Goal: Browse casually

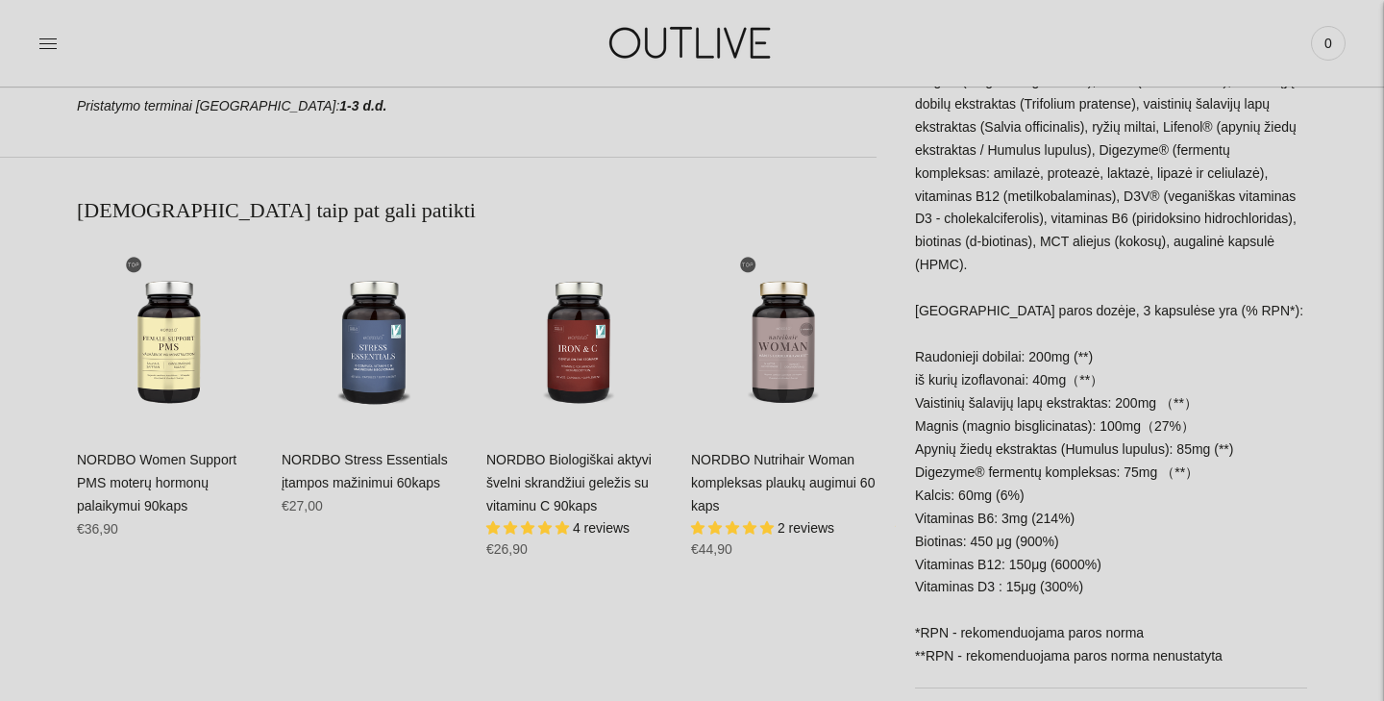
scroll to position [1062, 0]
click at [712, 43] on img at bounding box center [692, 43] width 240 height 66
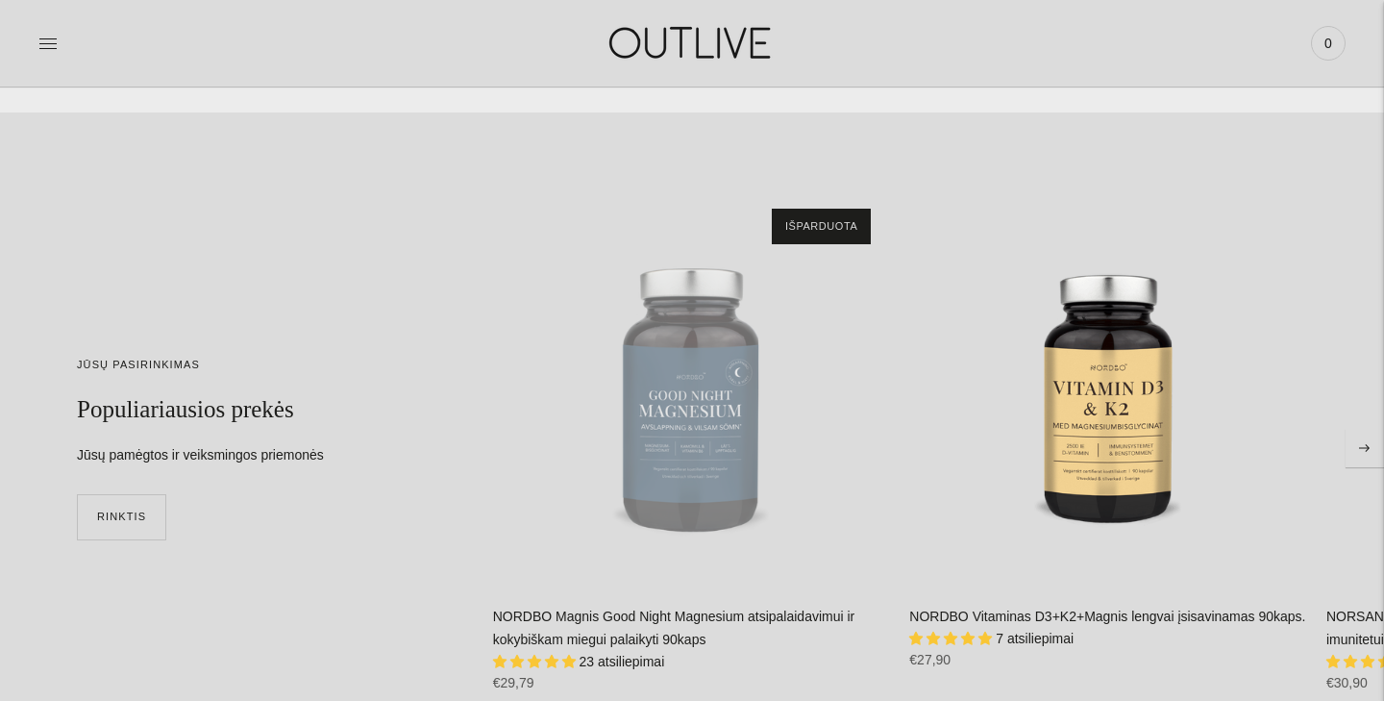
scroll to position [4607, 0]
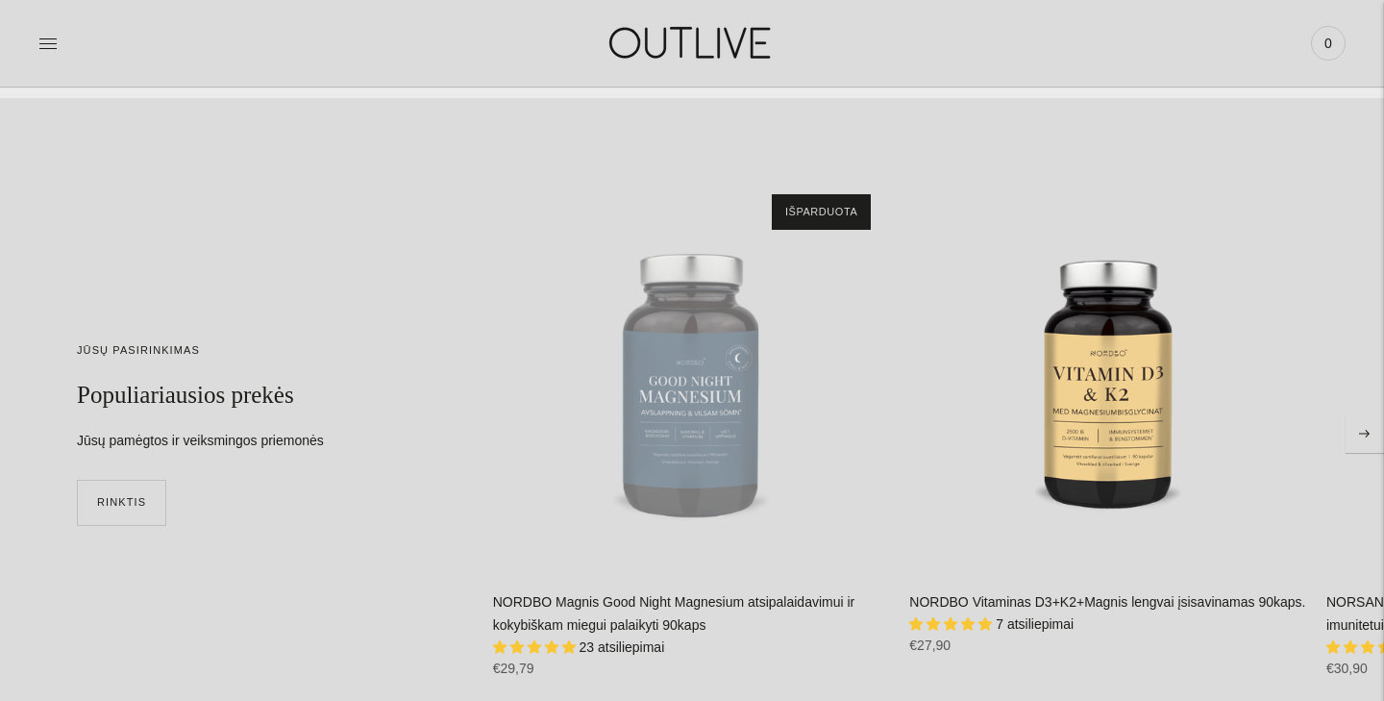
click at [1370, 434] on button "Move to next carousel slide" at bounding box center [1364, 433] width 38 height 38
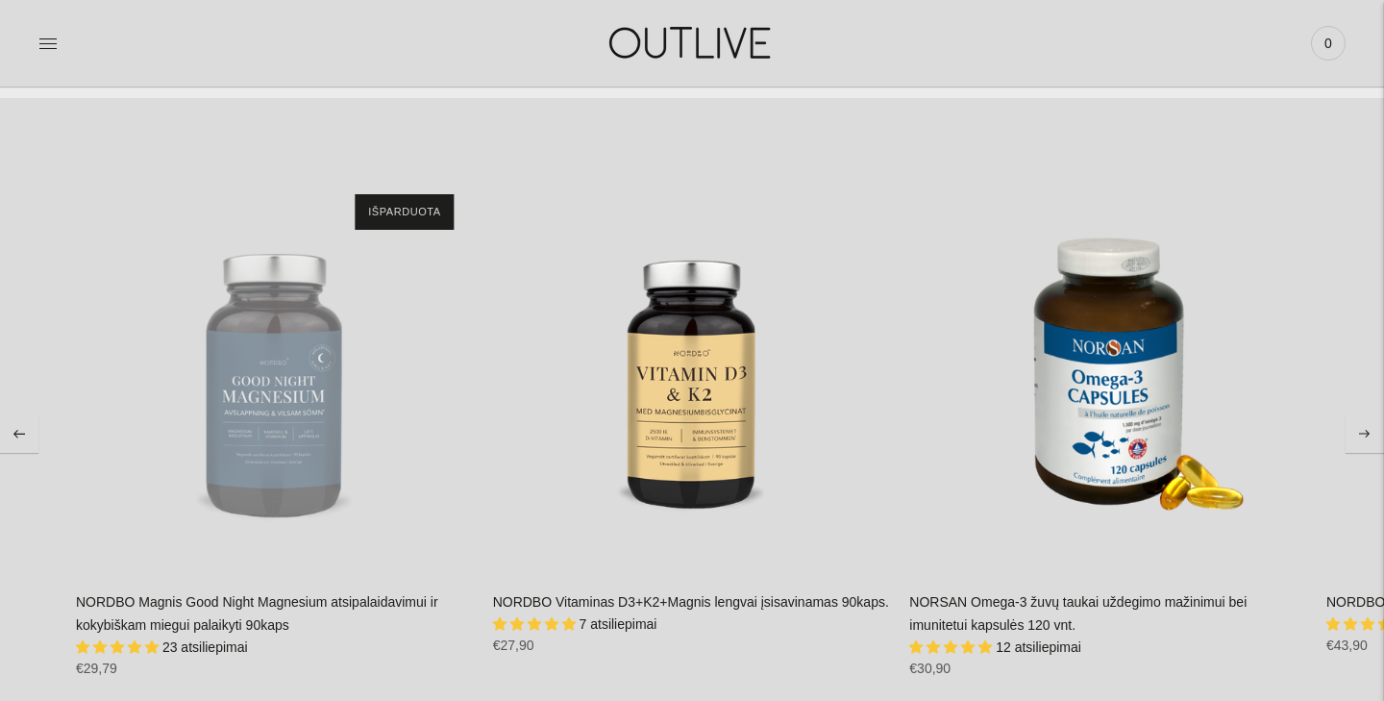
click at [1370, 434] on button "Move to next carousel slide" at bounding box center [1364, 433] width 38 height 38
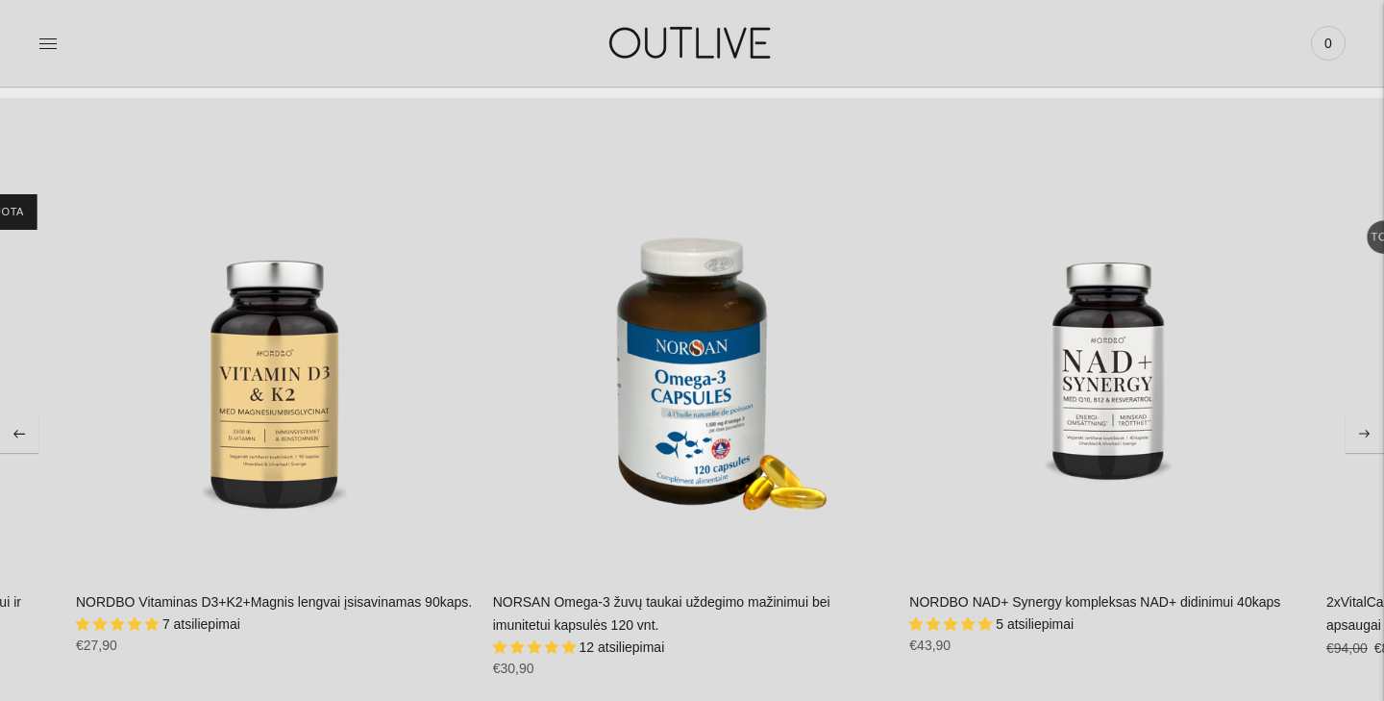
click at [1370, 434] on button "Move to next carousel slide" at bounding box center [1364, 433] width 38 height 38
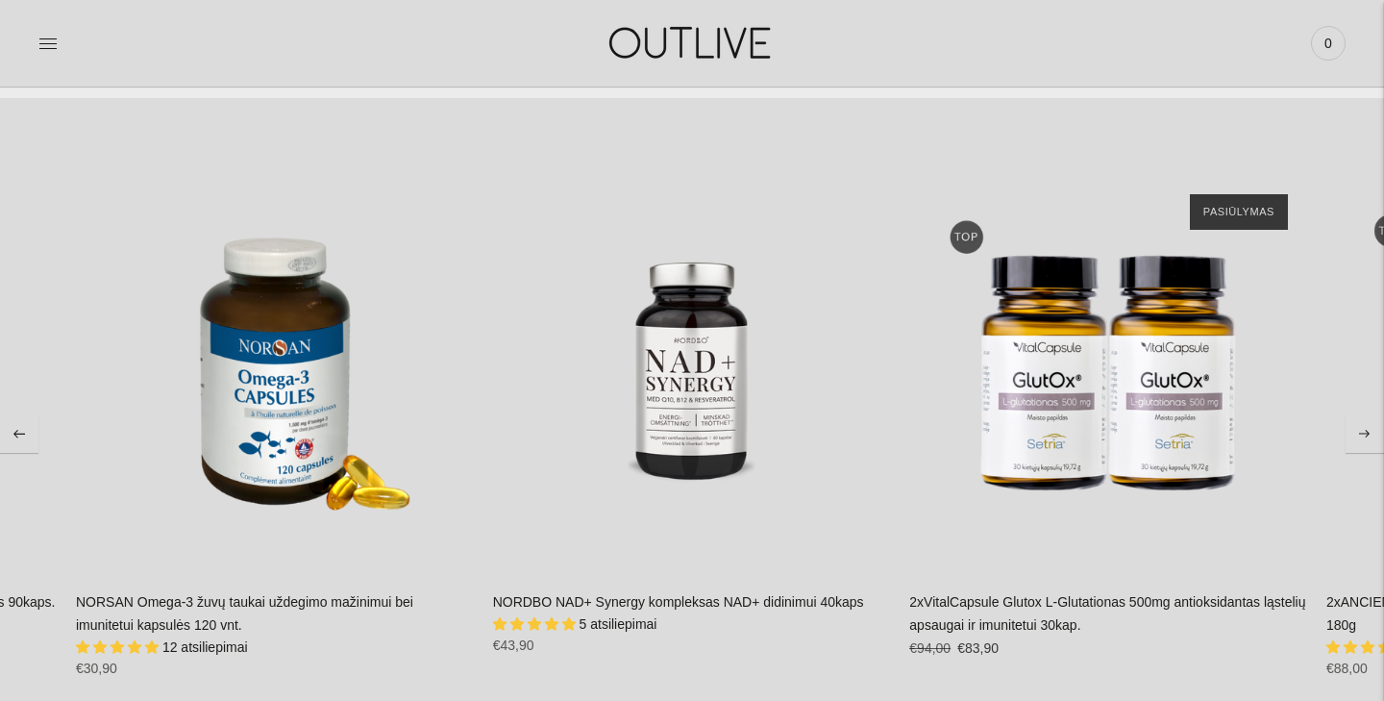
click at [1370, 434] on button "Move to next carousel slide" at bounding box center [1364, 433] width 38 height 38
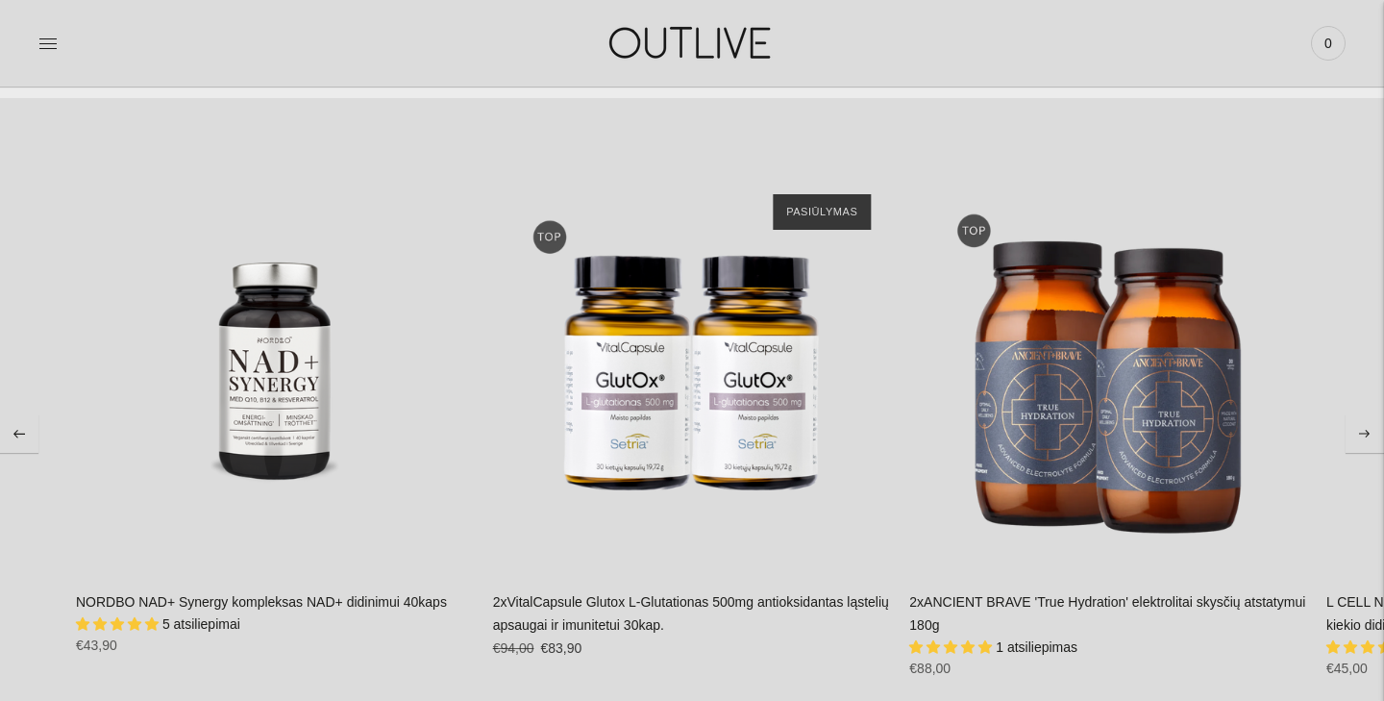
click at [1370, 434] on button "Move to next carousel slide" at bounding box center [1364, 433] width 38 height 38
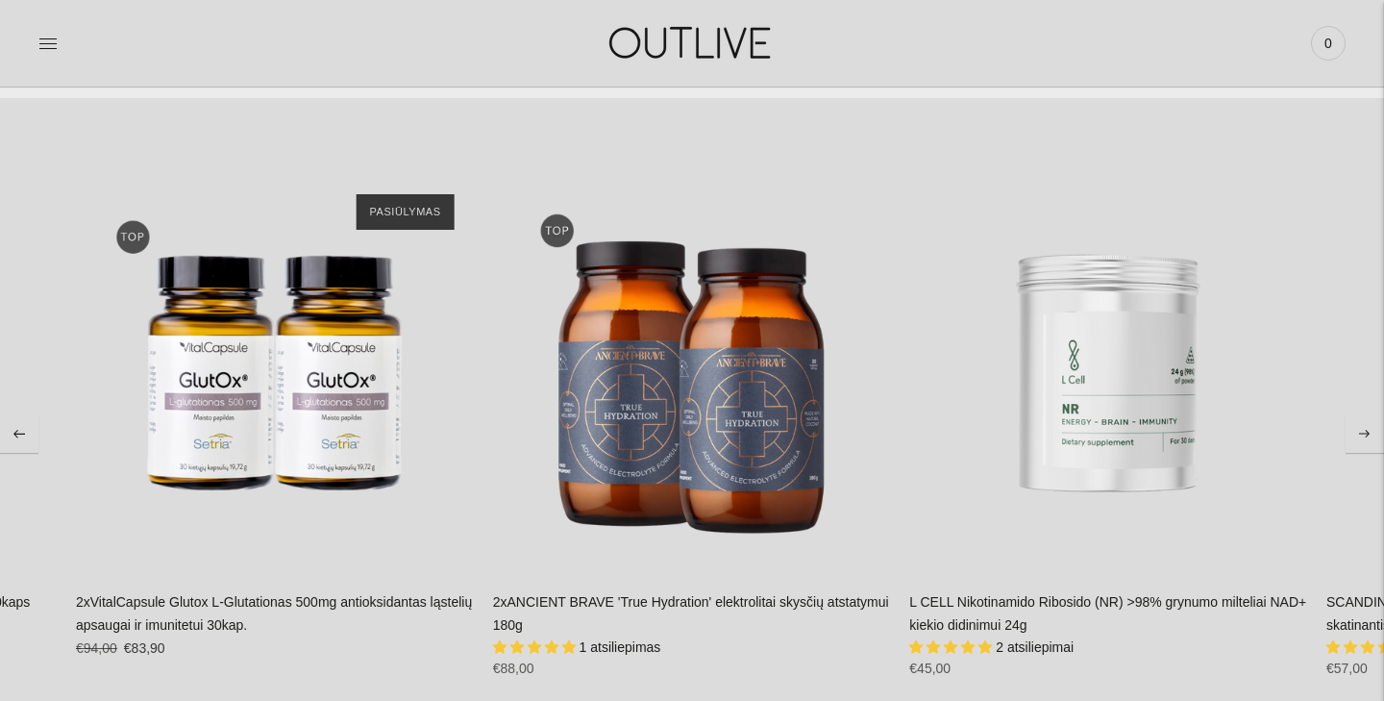
click at [1370, 434] on button "Move to next carousel slide" at bounding box center [1364, 433] width 38 height 38
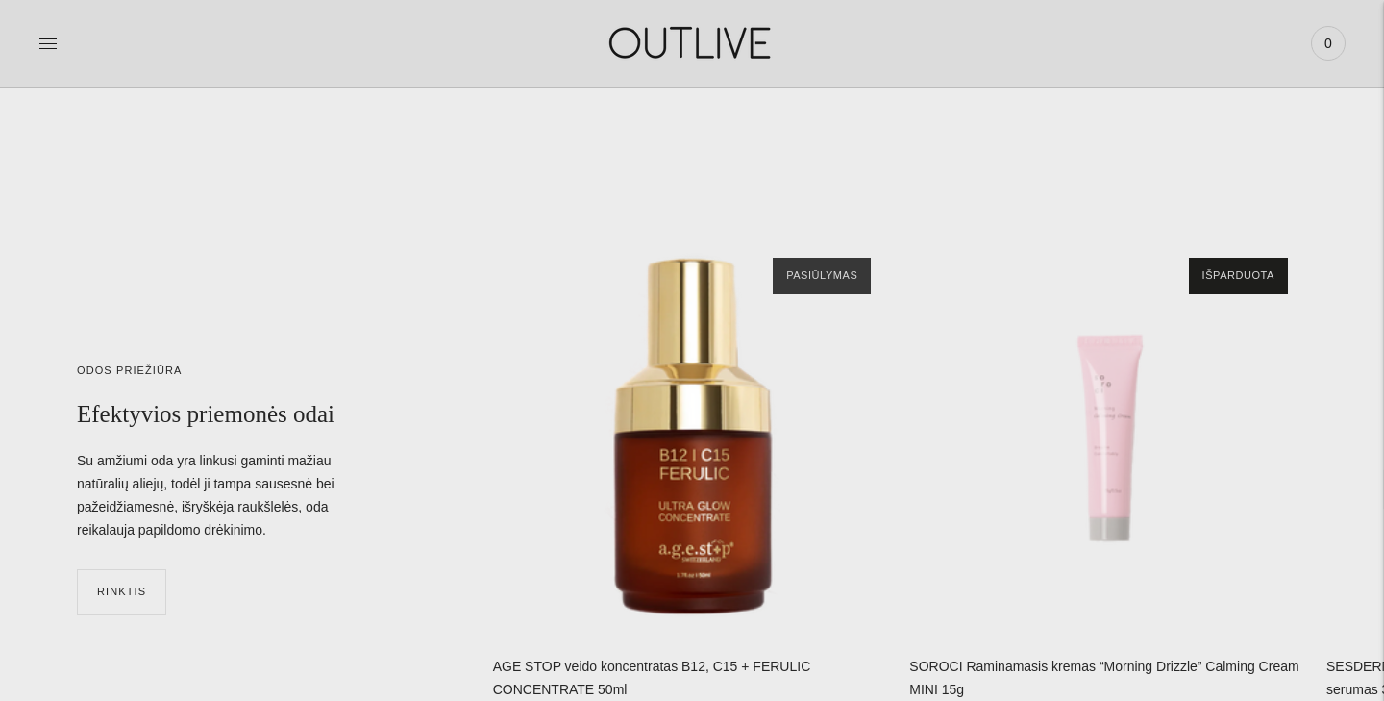
scroll to position [6207, 0]
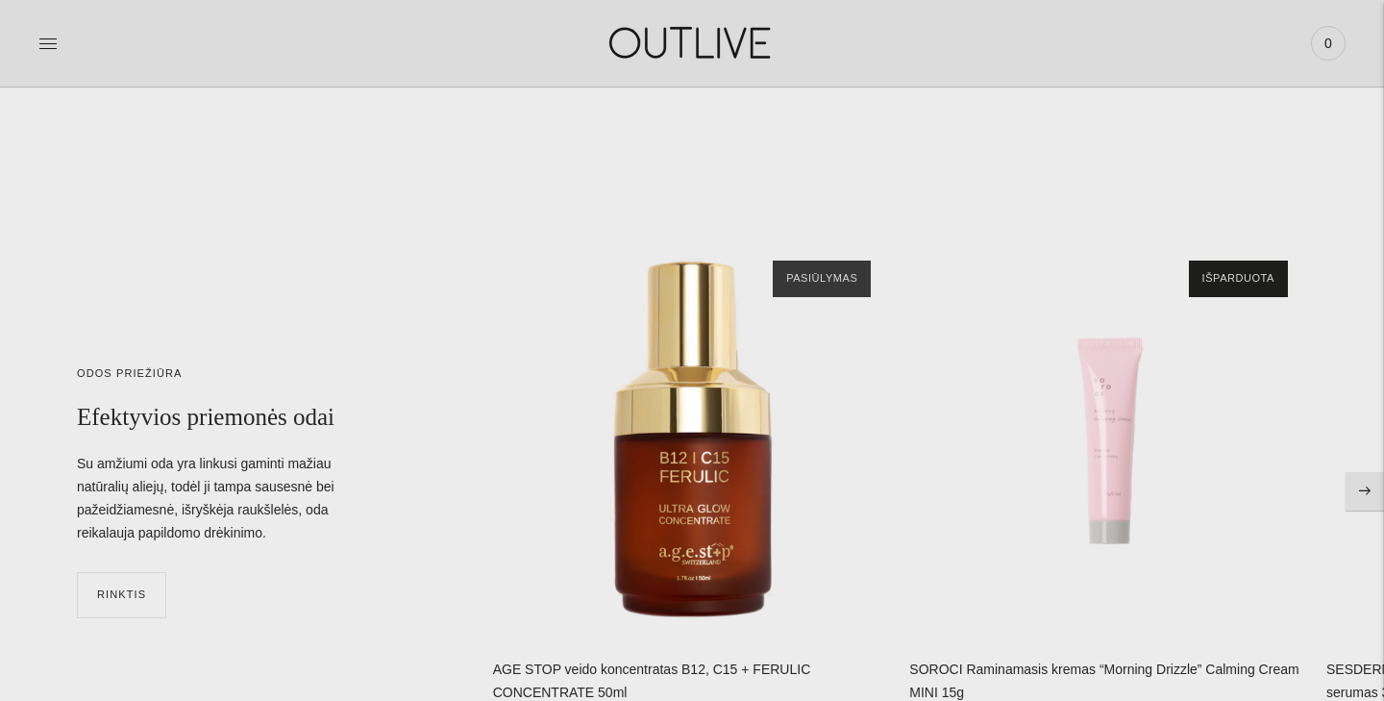
click at [1379, 478] on button "Move to next carousel slide" at bounding box center [1364, 491] width 38 height 38
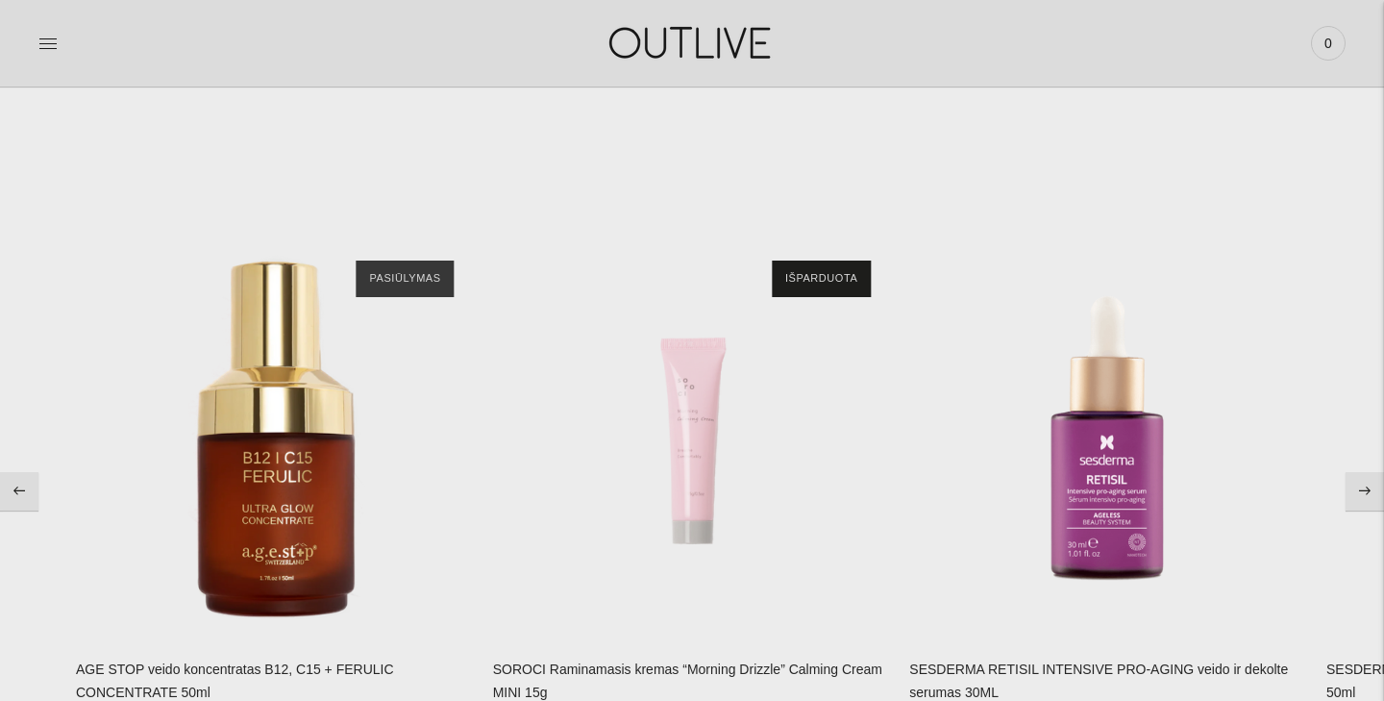
click at [1378, 479] on button "Move to next carousel slide" at bounding box center [1364, 491] width 38 height 38
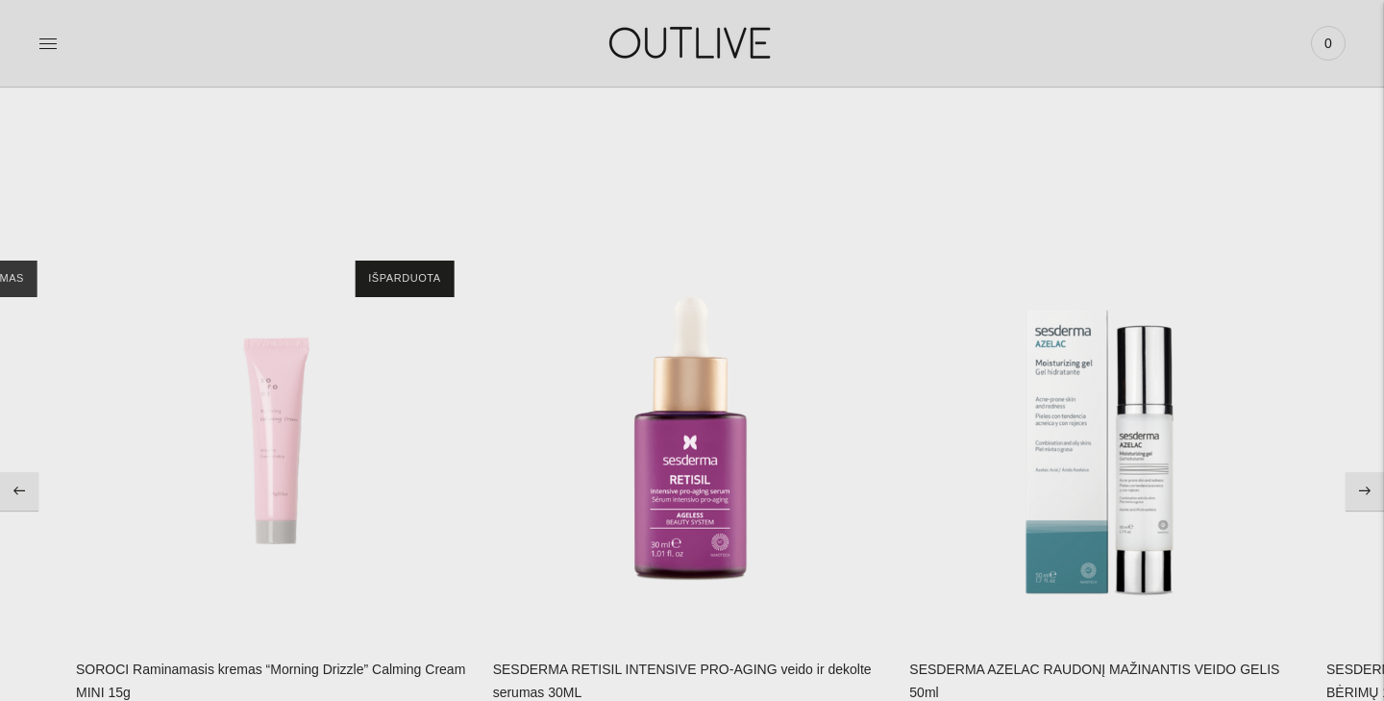
click at [1378, 479] on button "Move to next carousel slide" at bounding box center [1364, 491] width 38 height 38
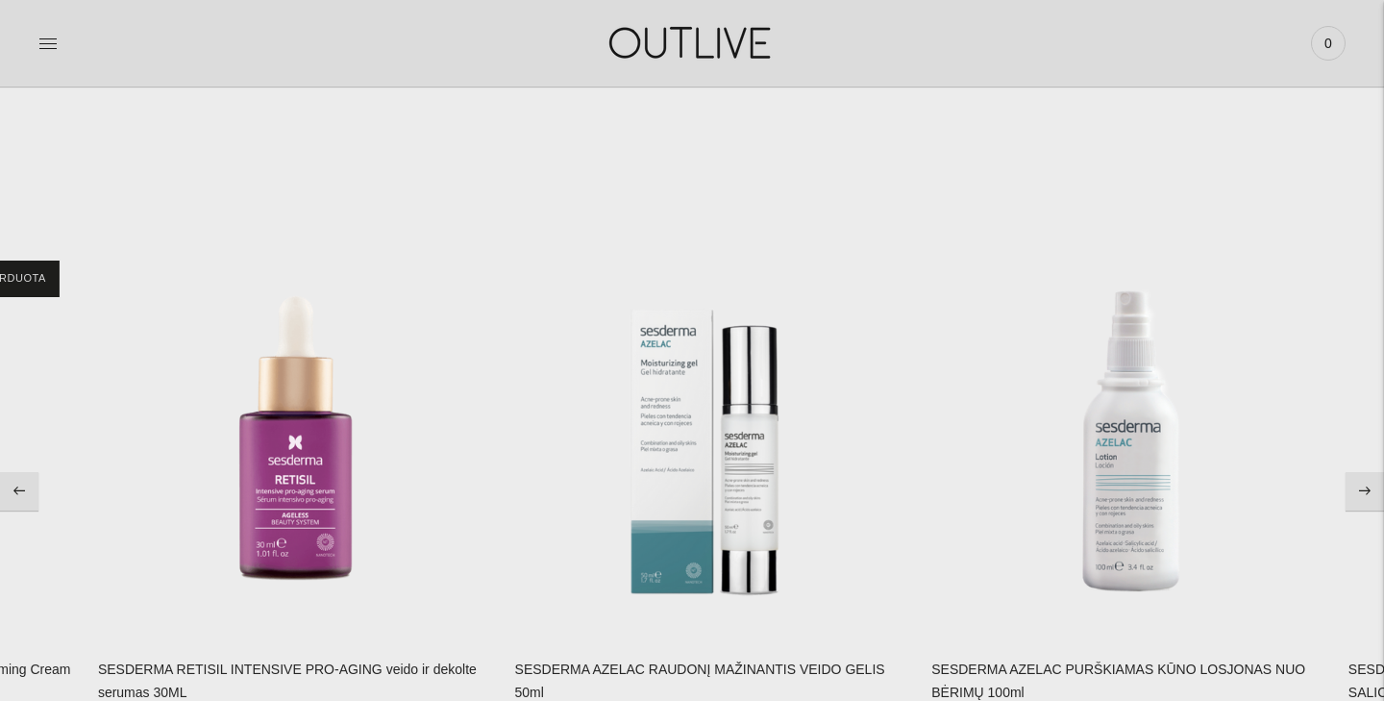
click at [1378, 479] on button "Move to next carousel slide" at bounding box center [1364, 491] width 38 height 38
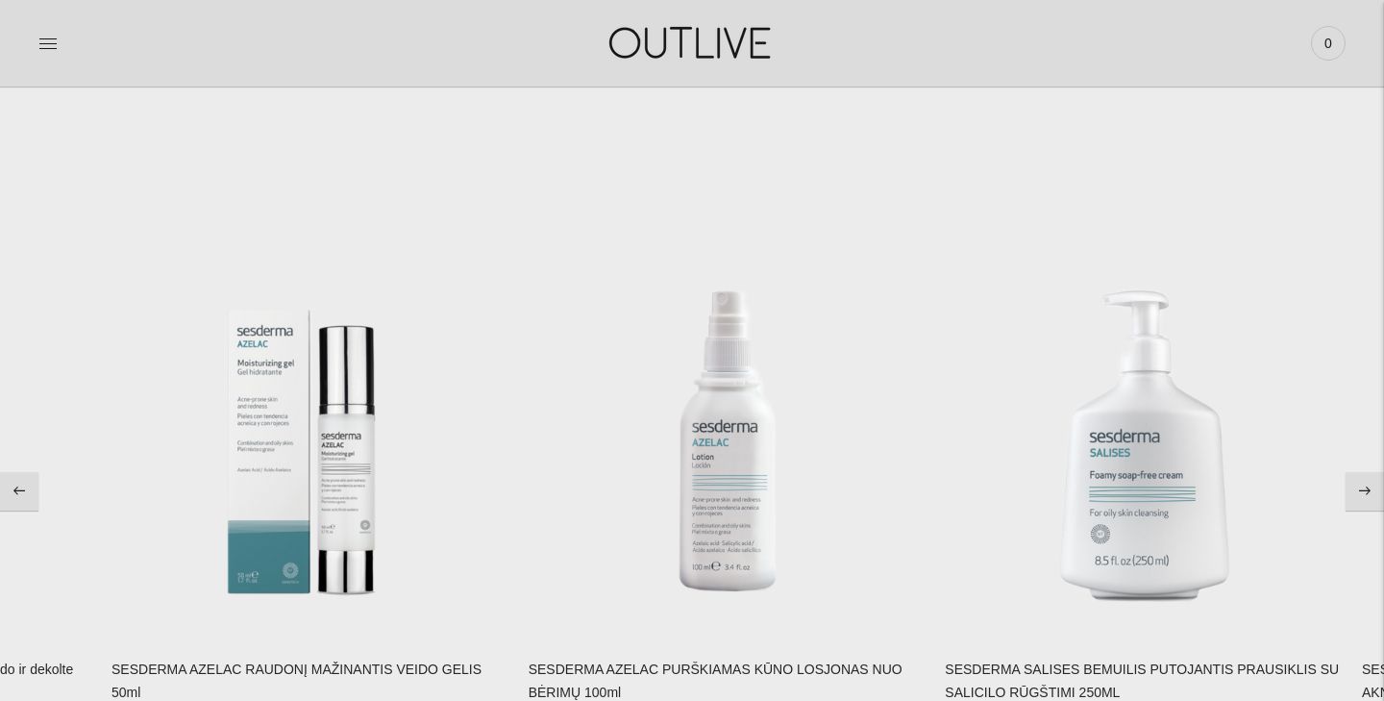
click at [1378, 479] on button "Move to next carousel slide" at bounding box center [1364, 491] width 38 height 38
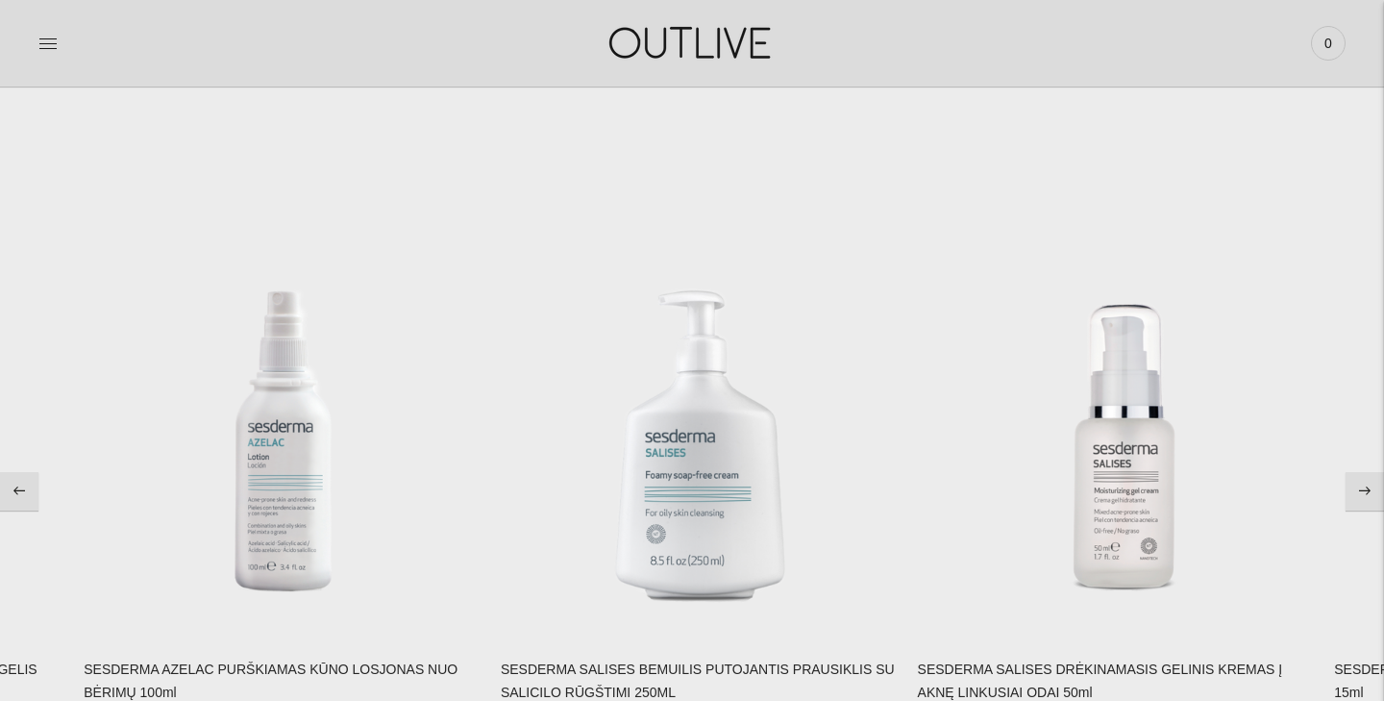
click at [1378, 479] on button "Move to next carousel slide" at bounding box center [1364, 491] width 38 height 38
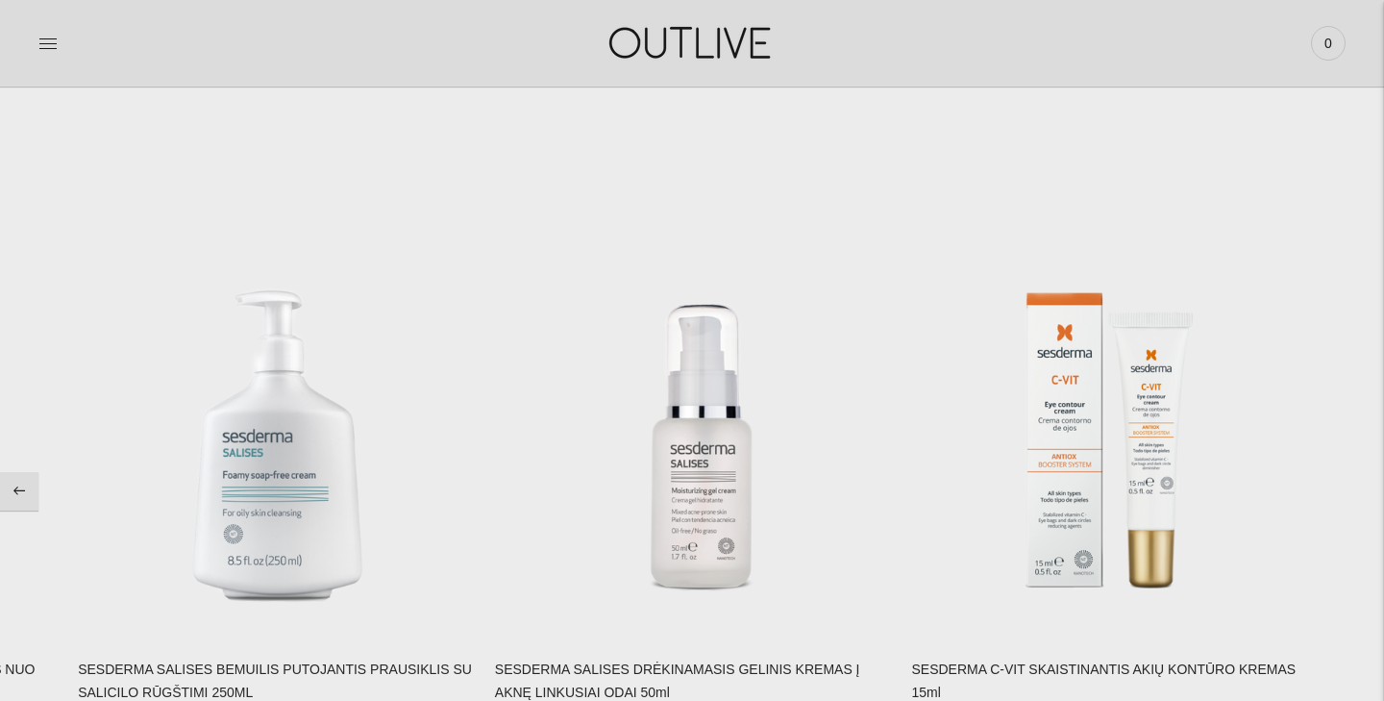
click at [1378, 479] on section "ODOS PRIEŽIŪRA Efektyvios priemonės odai Su amžiumi oda yra linkusi gaminti maž…" at bounding box center [692, 490] width 1384 height 652
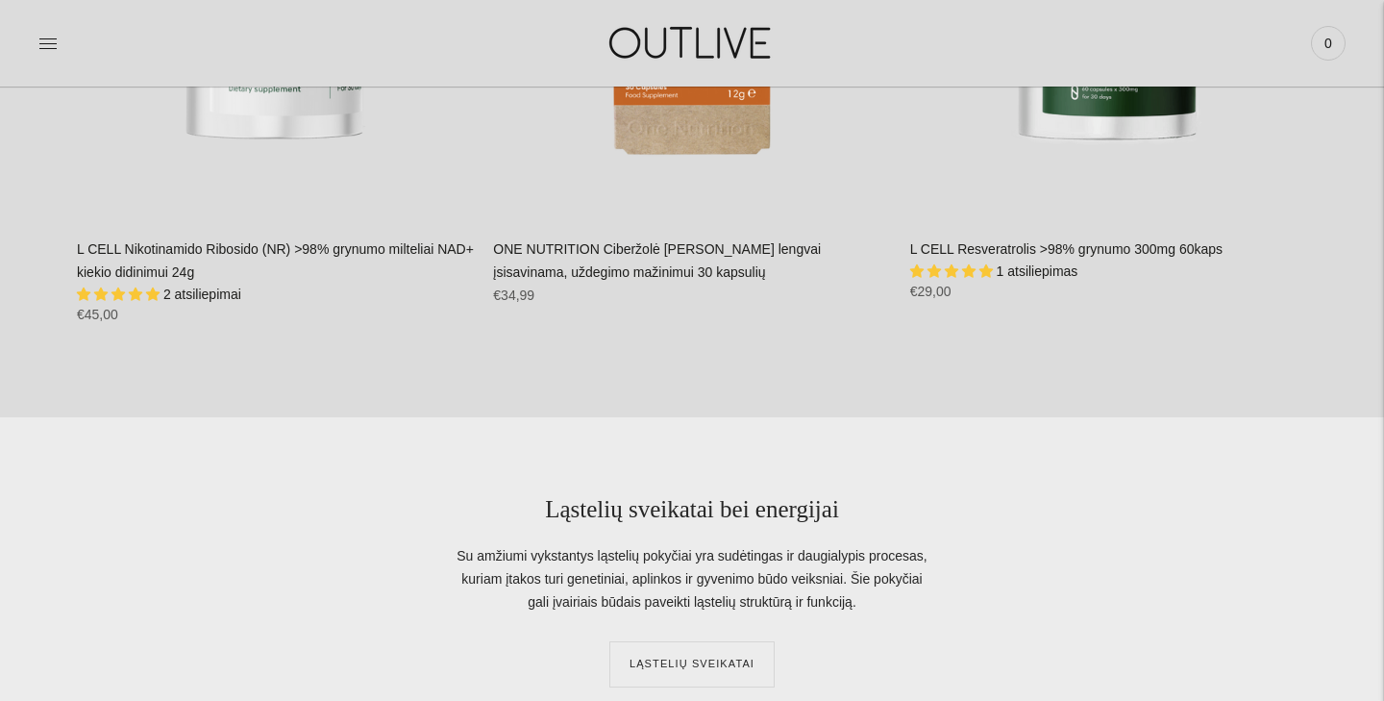
scroll to position [3353, 0]
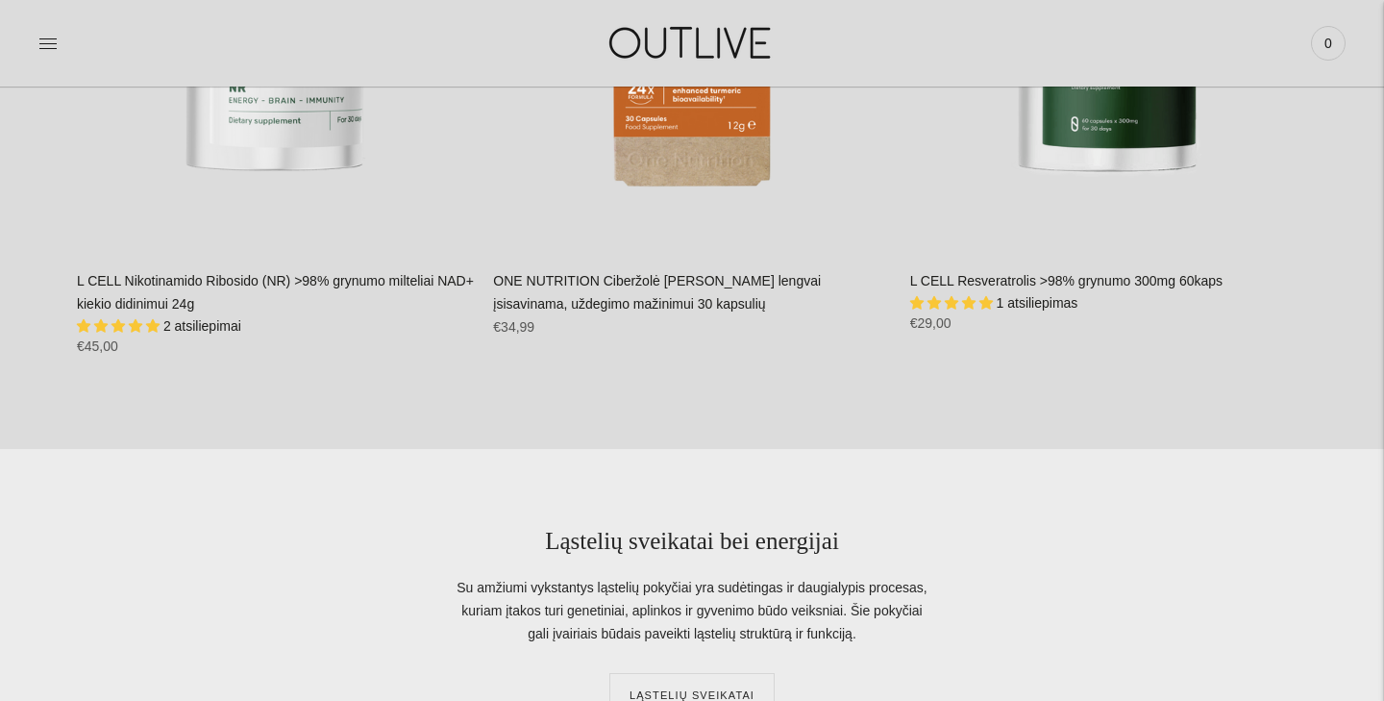
click at [708, 28] on img at bounding box center [692, 43] width 240 height 66
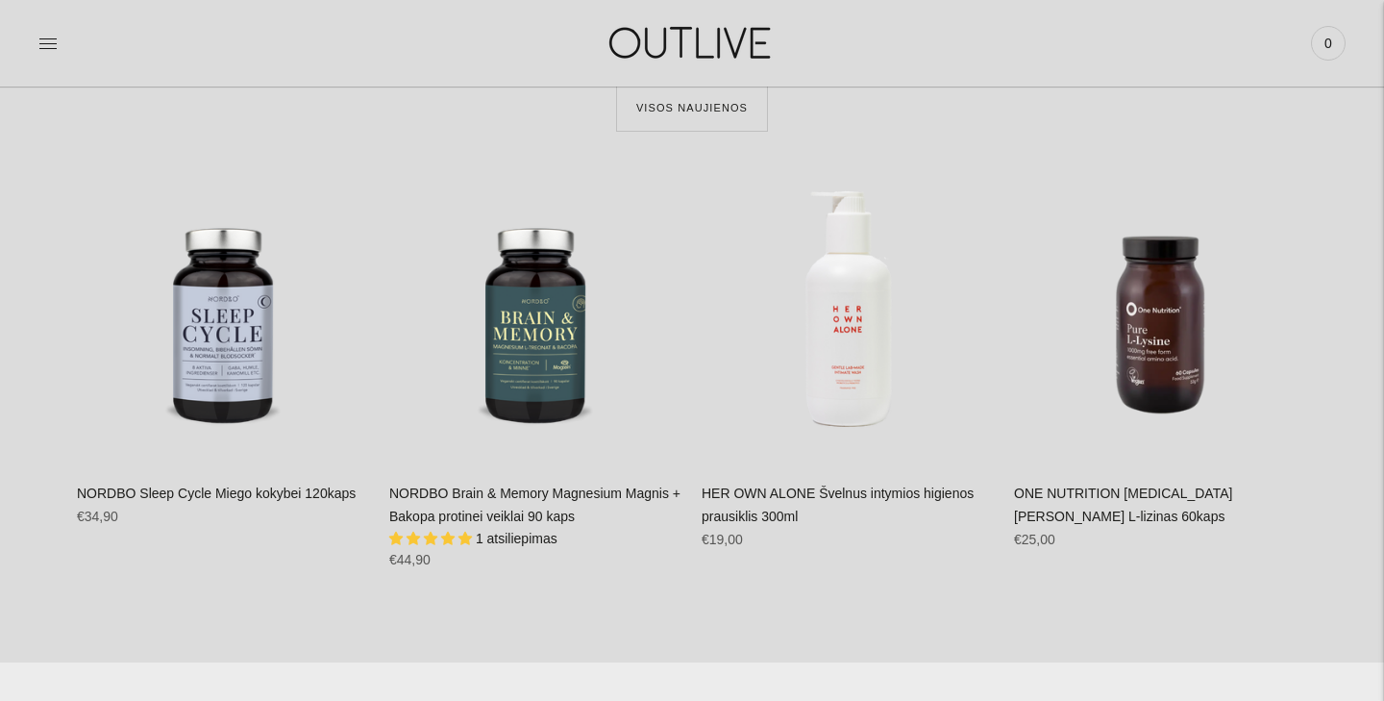
scroll to position [792, 0]
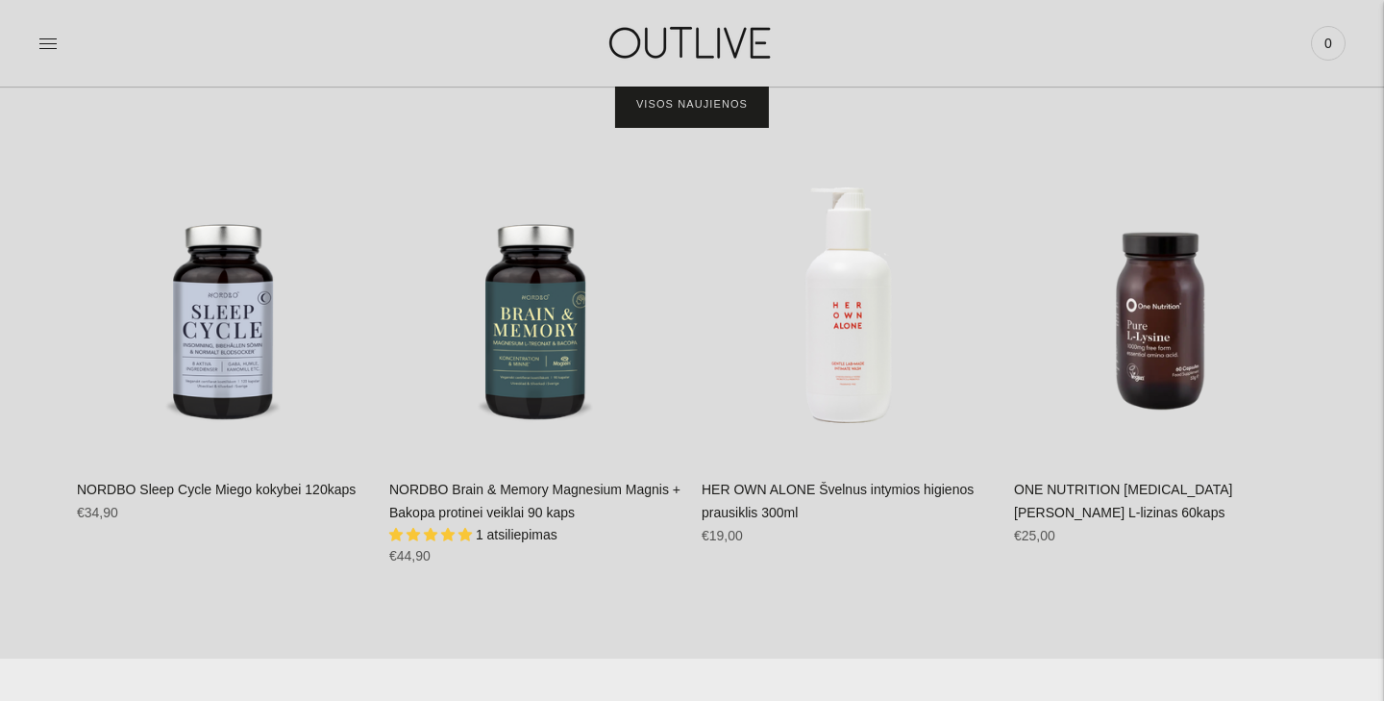
click at [687, 116] on link "Visos naujienos" at bounding box center [692, 105] width 152 height 46
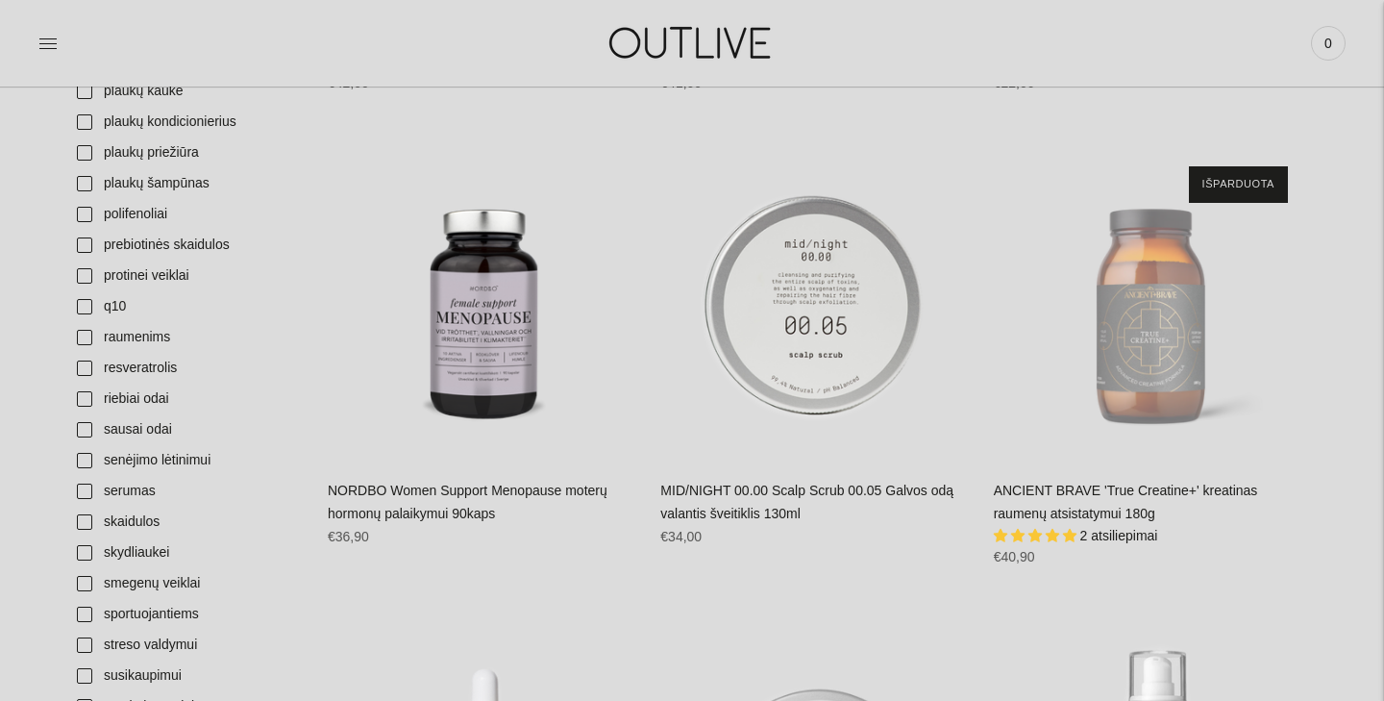
scroll to position [2039, 0]
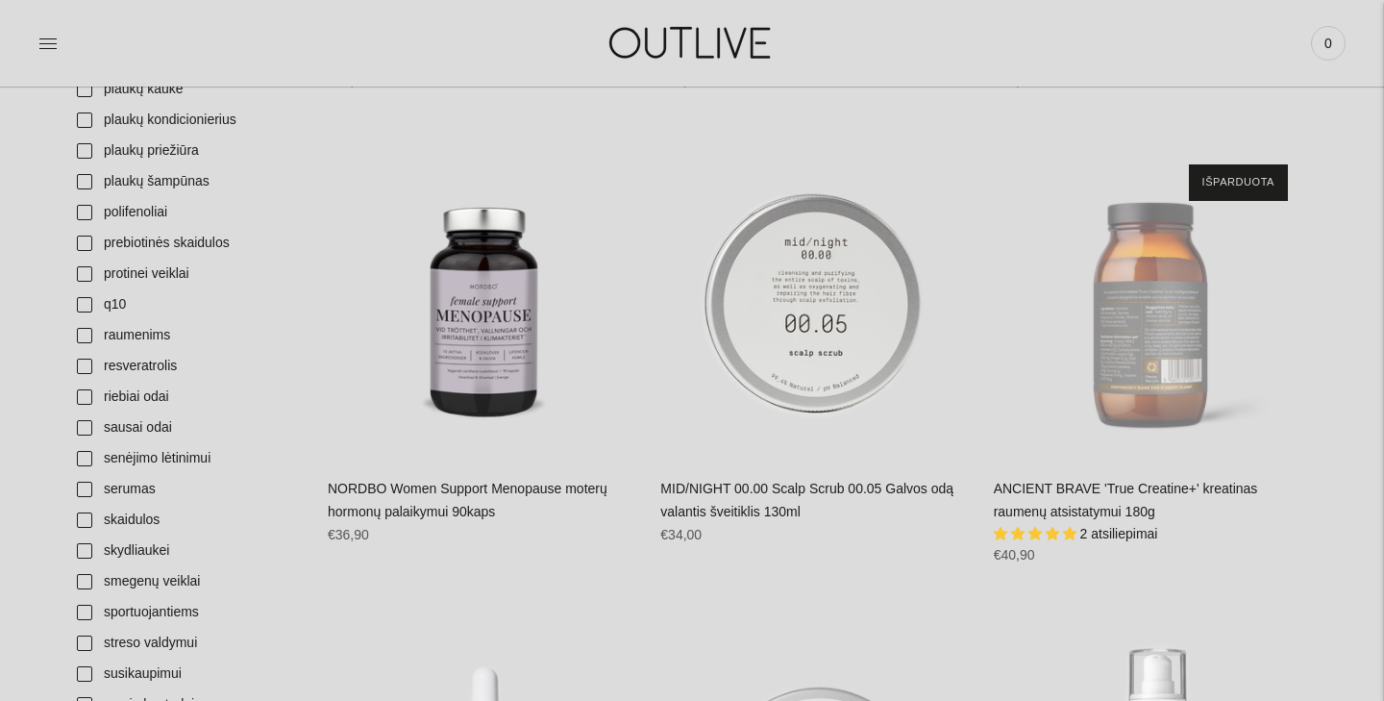
click at [1157, 241] on div "ANCIENT BRAVE 'True Creatine+' kreatinas raumenų atsistatymui 180g\a" at bounding box center [1150, 301] width 313 height 313
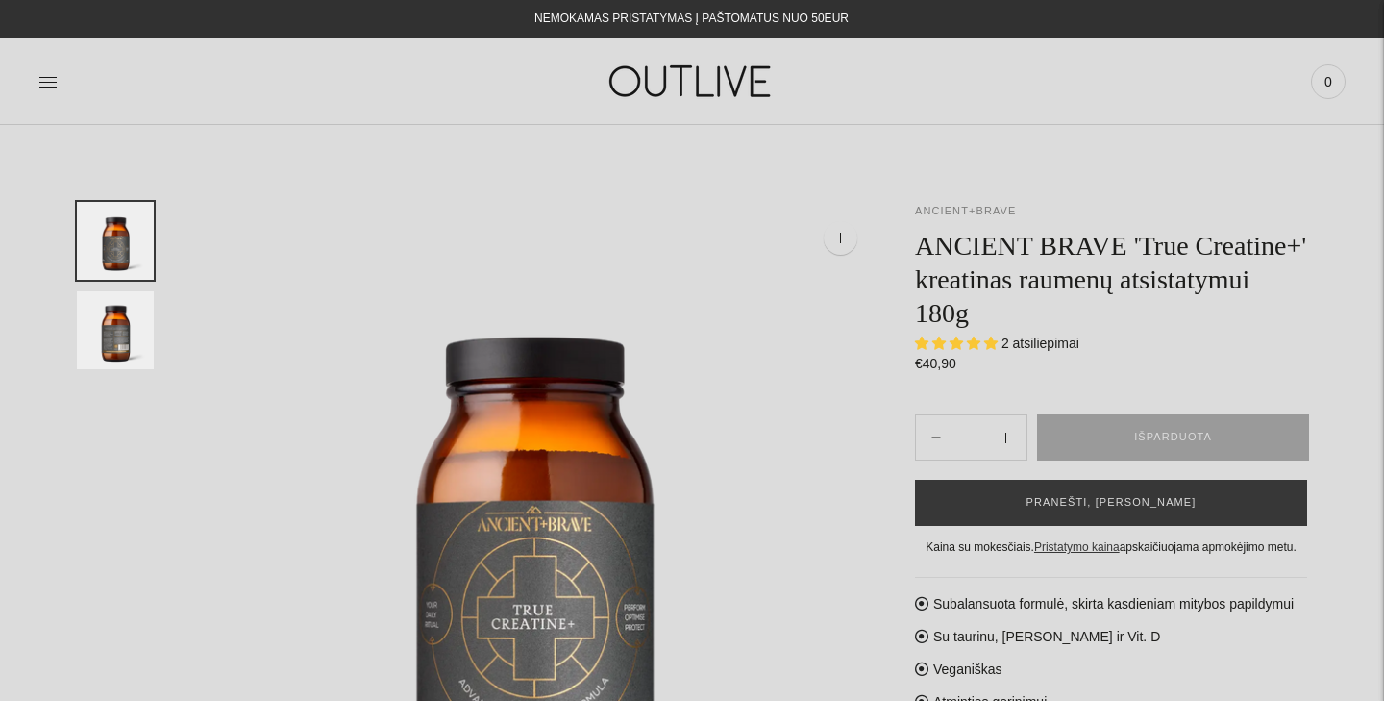
click at [985, 209] on link "ANCIENT+BRAVE" at bounding box center [965, 211] width 101 height 12
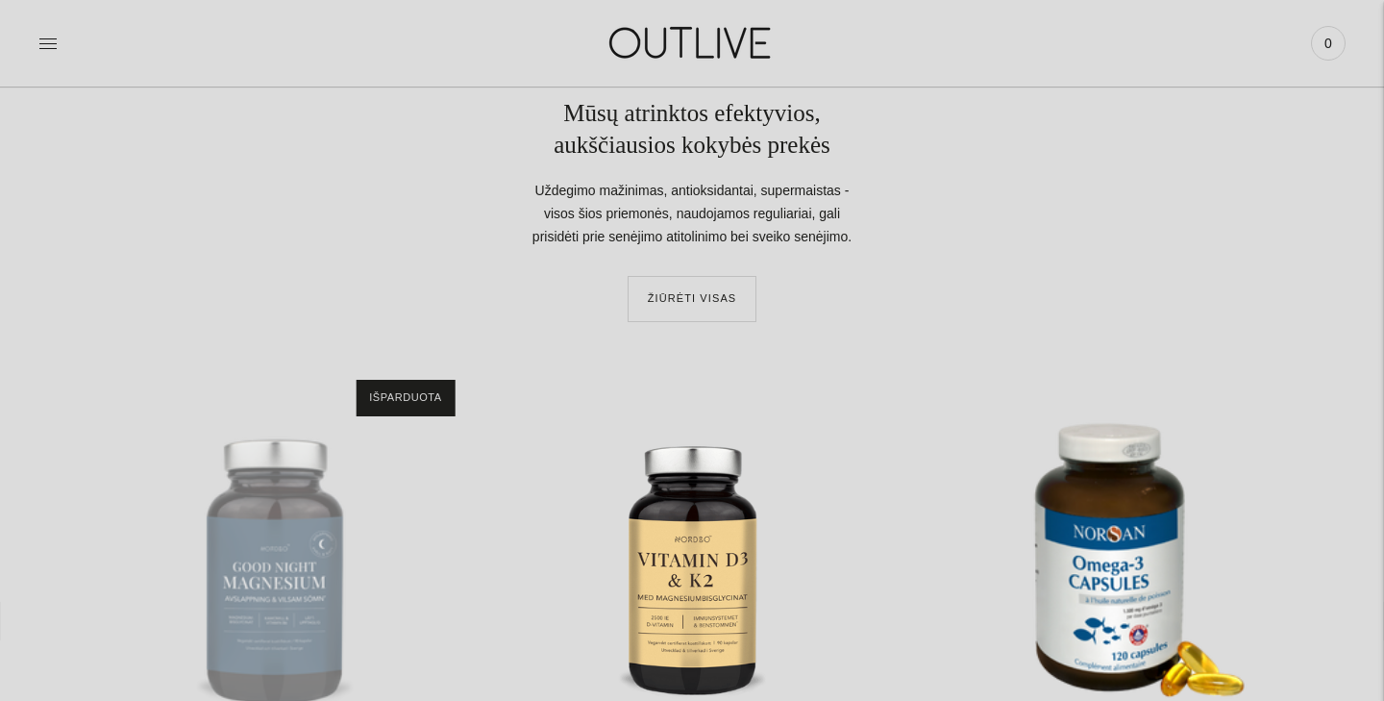
scroll to position [4242, 0]
